Goal: Information Seeking & Learning: Check status

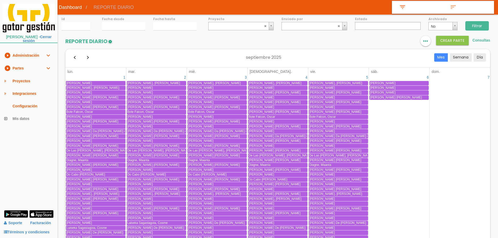
select select
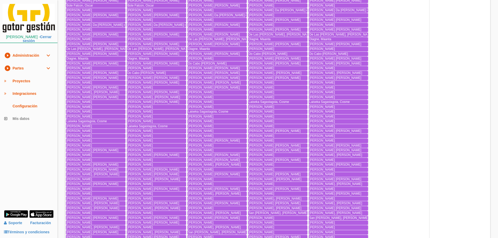
scroll to position [366, 0]
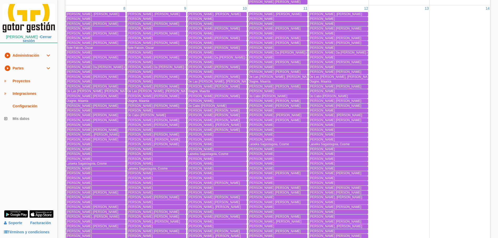
click at [262, 51] on span "Coelho Da Mota, Pablo de Jesus" at bounding box center [293, 53] width 88 height 4
click at [269, 57] on span "Cortes Cortes, Aaron" at bounding box center [262, 58] width 26 height 4
click at [258, 191] on span "Muñoz Gil, Juan Francisco" at bounding box center [275, 193] width 52 height 4
click at [275, 119] on span "Gonzalez Alvarez, Juan Antonio" at bounding box center [275, 120] width 52 height 4
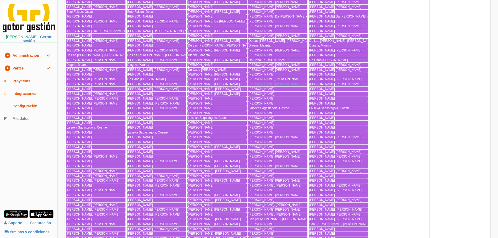
scroll to position [418, 0]
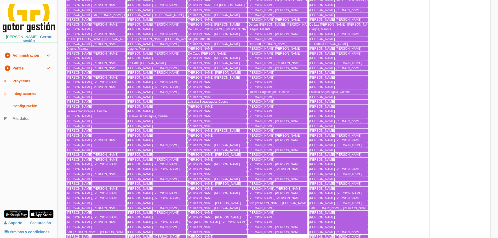
click at [261, 139] on span "Muñoz Gil, Juan Francisco" at bounding box center [275, 141] width 52 height 4
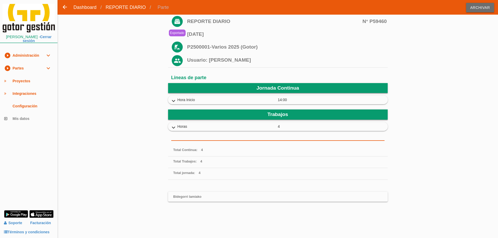
click at [177, 129] on icon "expand_more" at bounding box center [173, 127] width 8 height 7
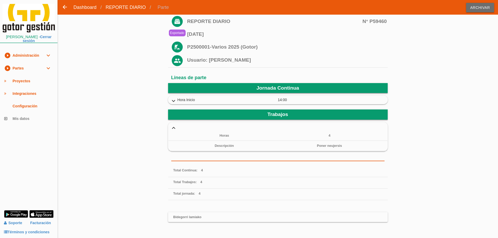
click at [174, 102] on icon "expand_more" at bounding box center [173, 101] width 8 height 7
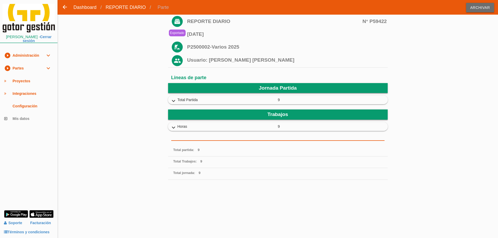
click at [174, 127] on icon "expand_more" at bounding box center [173, 127] width 8 height 7
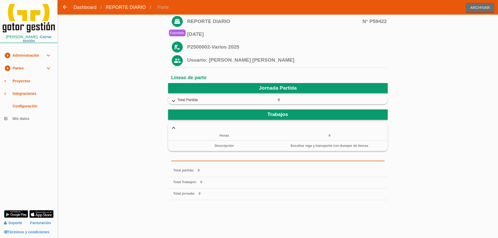
click at [171, 101] on icon "expand_more" at bounding box center [173, 101] width 8 height 7
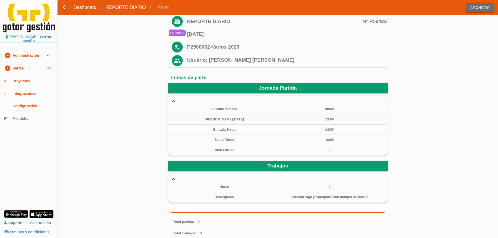
click at [171, 101] on icon "expand_more" at bounding box center [173, 101] width 8 height 7
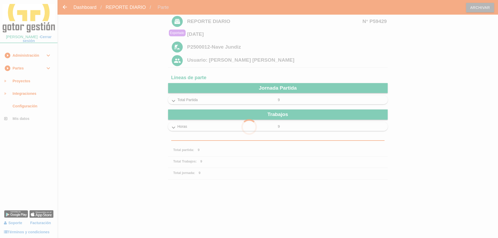
click at [177, 128] on div at bounding box center [249, 119] width 498 height 238
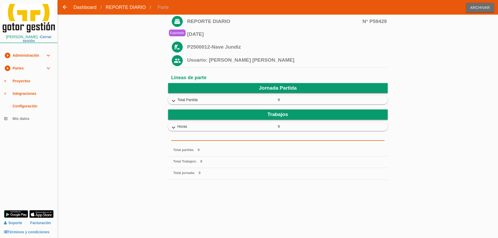
click at [176, 127] on icon "expand_more" at bounding box center [173, 127] width 8 height 7
click at [175, 128] on icon "expand_more" at bounding box center [173, 127] width 8 height 7
